Goal: Check status: Check status

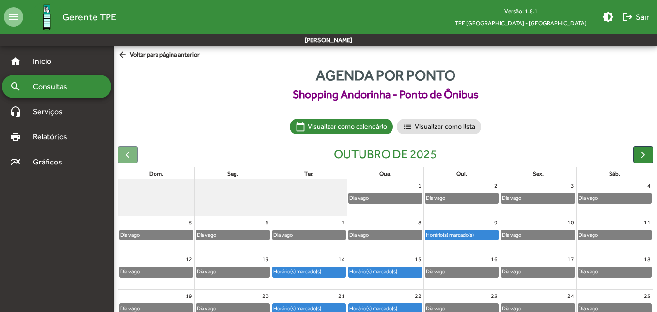
scroll to position [89, 0]
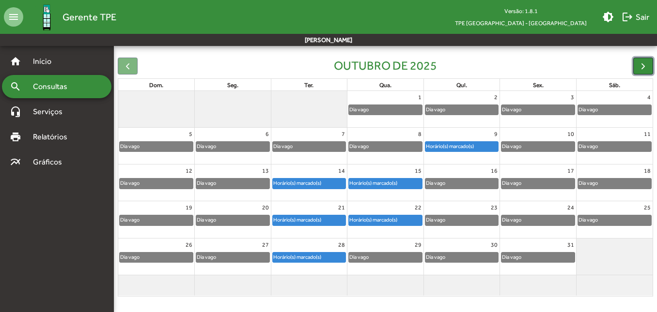
click at [645, 65] on span "button" at bounding box center [643, 66] width 10 height 10
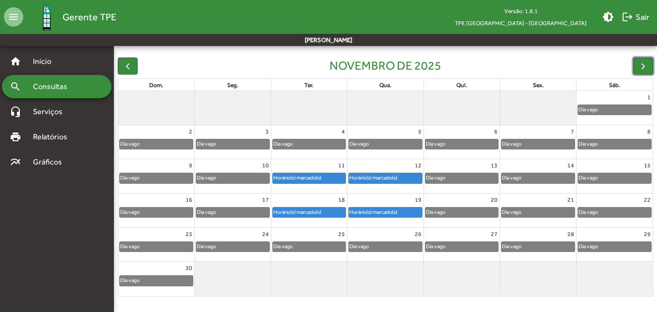
click at [412, 181] on div "Horário(s) marcado(s)" at bounding box center [385, 178] width 73 height 10
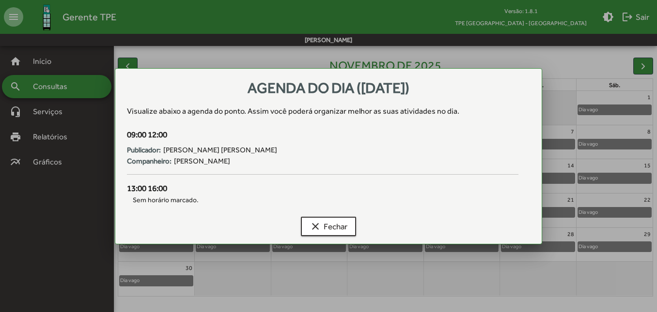
scroll to position [0, 0]
click at [343, 231] on span "clear Fechar" at bounding box center [329, 226] width 38 height 17
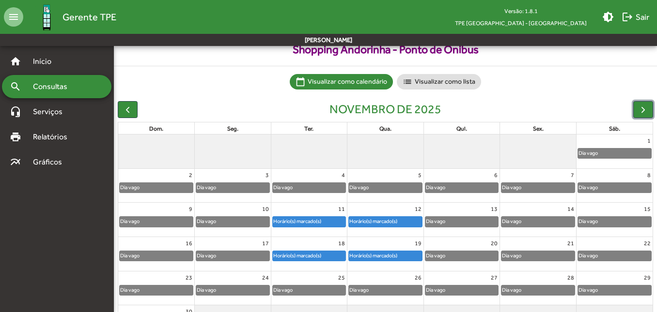
scroll to position [89, 0]
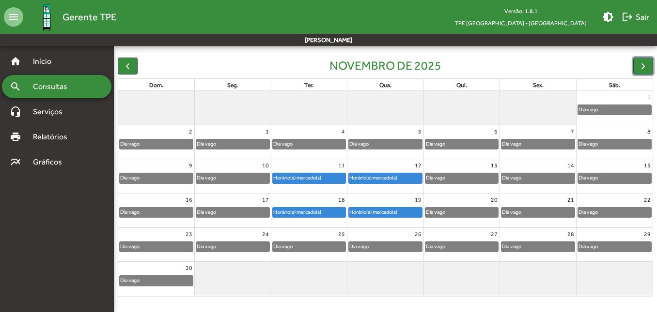
click at [315, 147] on div "Dia vago" at bounding box center [309, 144] width 73 height 10
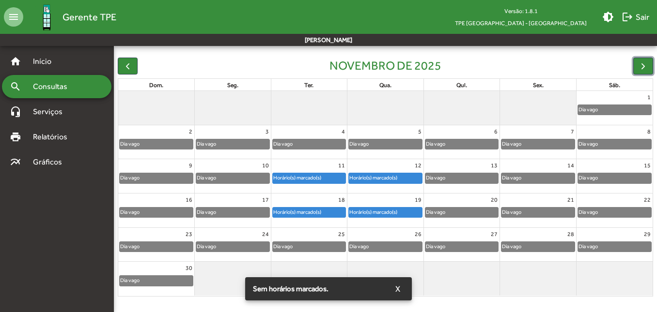
click at [315, 147] on div "Dia vago" at bounding box center [309, 144] width 73 height 10
click at [401, 292] on button "X" at bounding box center [397, 288] width 20 height 17
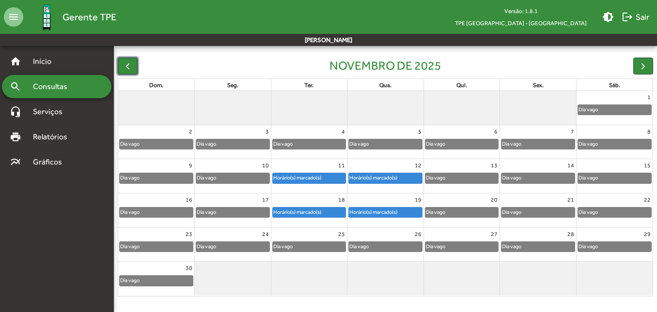
click at [130, 67] on span "button" at bounding box center [128, 66] width 10 height 10
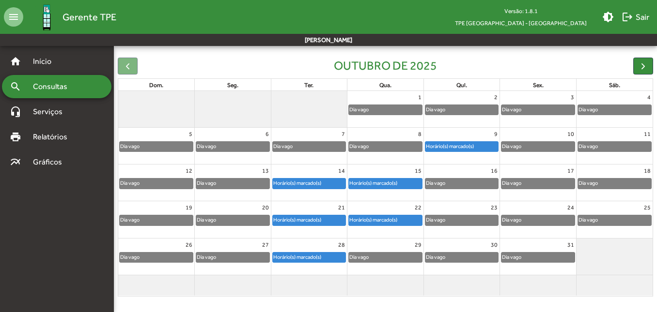
click at [382, 182] on div "Horário(s) marcado(s)" at bounding box center [373, 183] width 49 height 9
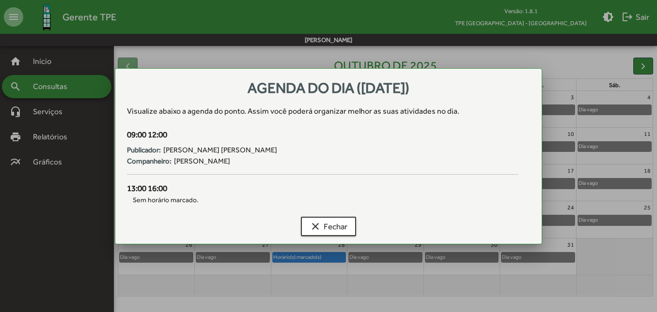
drag, startPoint x: 189, startPoint y: 149, endPoint x: 289, endPoint y: 148, distance: 99.8
click at [277, 148] on span "[PERSON_NAME] [PERSON_NAME]" at bounding box center [220, 150] width 114 height 11
click at [298, 161] on div "Companheiro: [PERSON_NAME]" at bounding box center [322, 161] width 391 height 11
drag, startPoint x: 223, startPoint y: 164, endPoint x: 174, endPoint y: 163, distance: 48.5
click at [174, 163] on div "Companheiro: [PERSON_NAME]" at bounding box center [322, 161] width 391 height 11
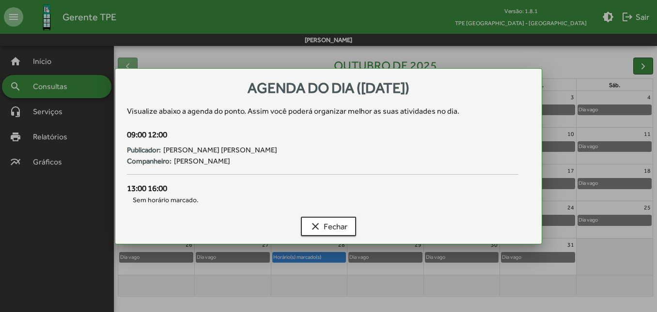
click at [309, 169] on div "09:00 12:00 Publicador: [PERSON_NAME] Companheiro: [PERSON_NAME]" at bounding box center [322, 156] width 403 height 54
drag, startPoint x: 225, startPoint y: 148, endPoint x: 166, endPoint y: 151, distance: 59.1
click at [166, 151] on span "[PERSON_NAME] [PERSON_NAME]" at bounding box center [220, 150] width 114 height 11
copy span "[PERSON_NAME]"
click at [602, 248] on div at bounding box center [328, 156] width 657 height 312
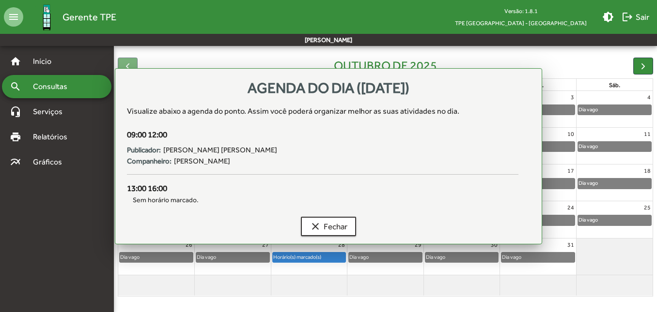
scroll to position [89, 0]
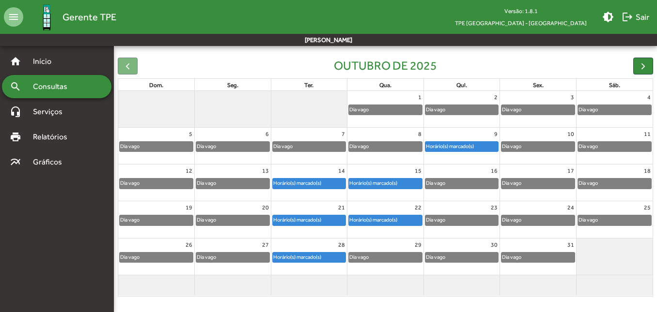
click at [463, 150] on div "Horário(s) marcado(s)" at bounding box center [449, 146] width 49 height 9
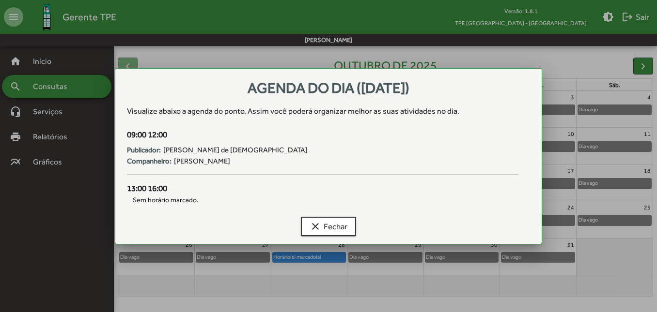
scroll to position [0, 0]
click at [344, 230] on span "clear Fechar" at bounding box center [329, 226] width 38 height 17
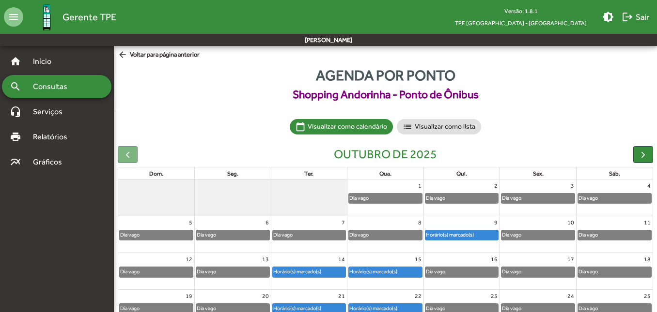
scroll to position [89, 0]
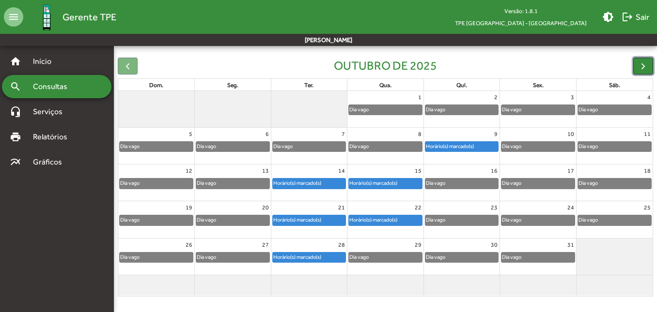
click at [645, 67] on span "button" at bounding box center [643, 66] width 10 height 10
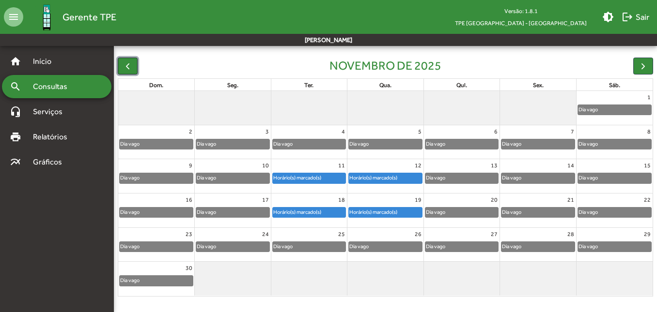
click at [130, 60] on button "button" at bounding box center [128, 66] width 20 height 17
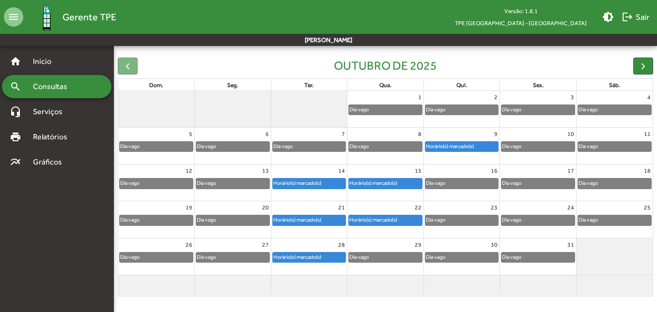
click at [304, 262] on div "Horário(s) marcado(s)" at bounding box center [297, 257] width 49 height 9
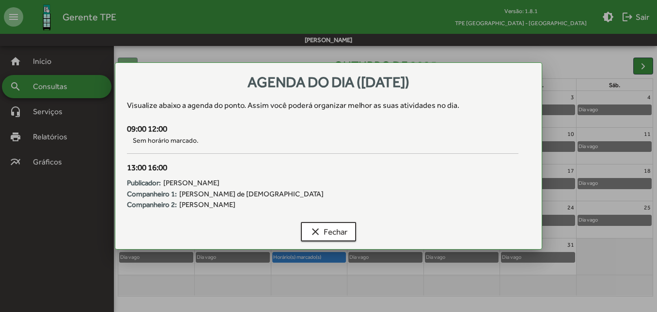
scroll to position [0, 0]
click at [323, 226] on span "clear Fechar" at bounding box center [329, 231] width 38 height 17
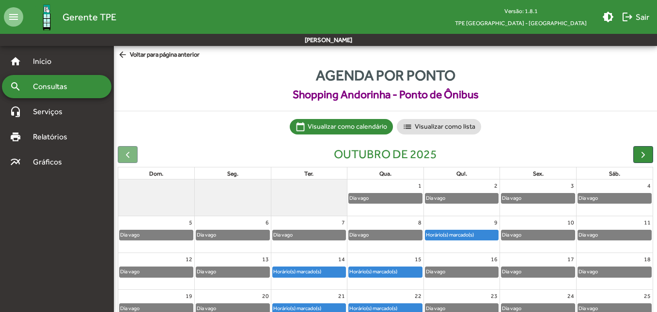
scroll to position [89, 0]
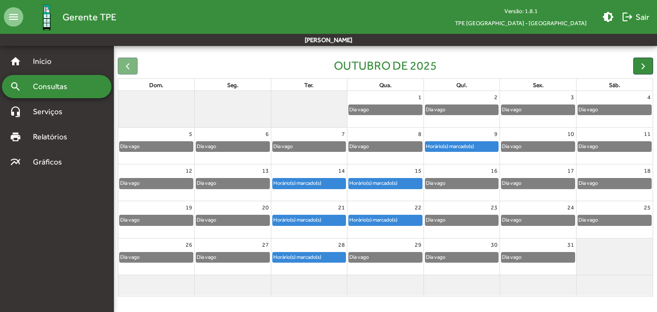
click at [297, 255] on div "Horário(s) marcado(s)" at bounding box center [297, 257] width 49 height 9
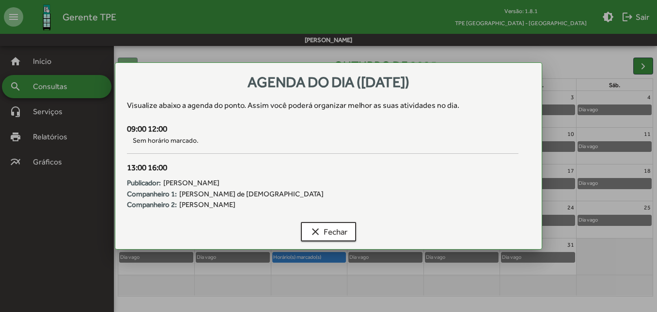
scroll to position [0, 0]
click at [325, 243] on div "clear Fechar" at bounding box center [328, 233] width 403 height 31
click at [322, 230] on span "clear Fechar" at bounding box center [329, 231] width 38 height 17
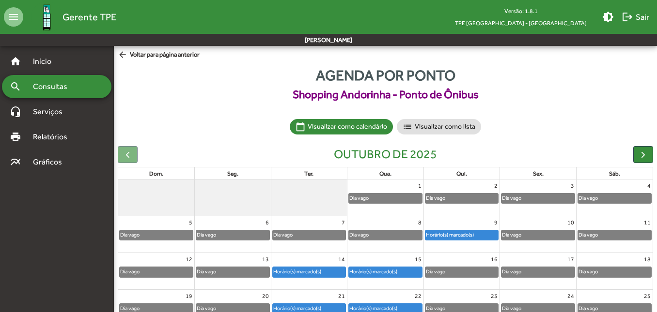
scroll to position [89, 0]
